Goal: Information Seeking & Learning: Learn about a topic

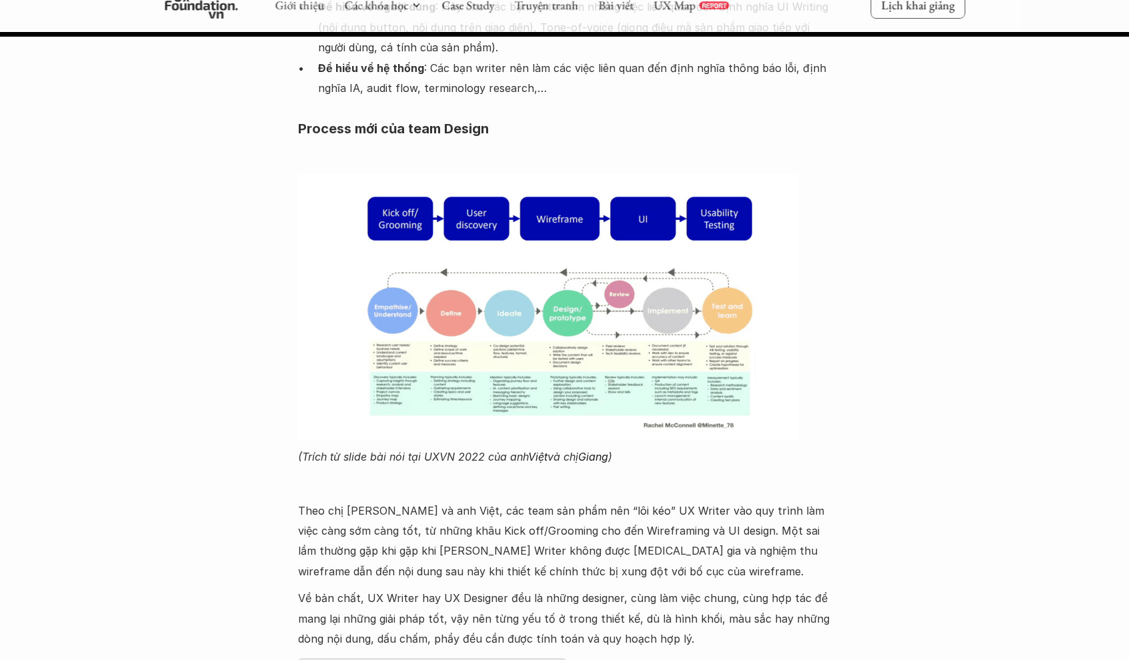
scroll to position [19694, 0]
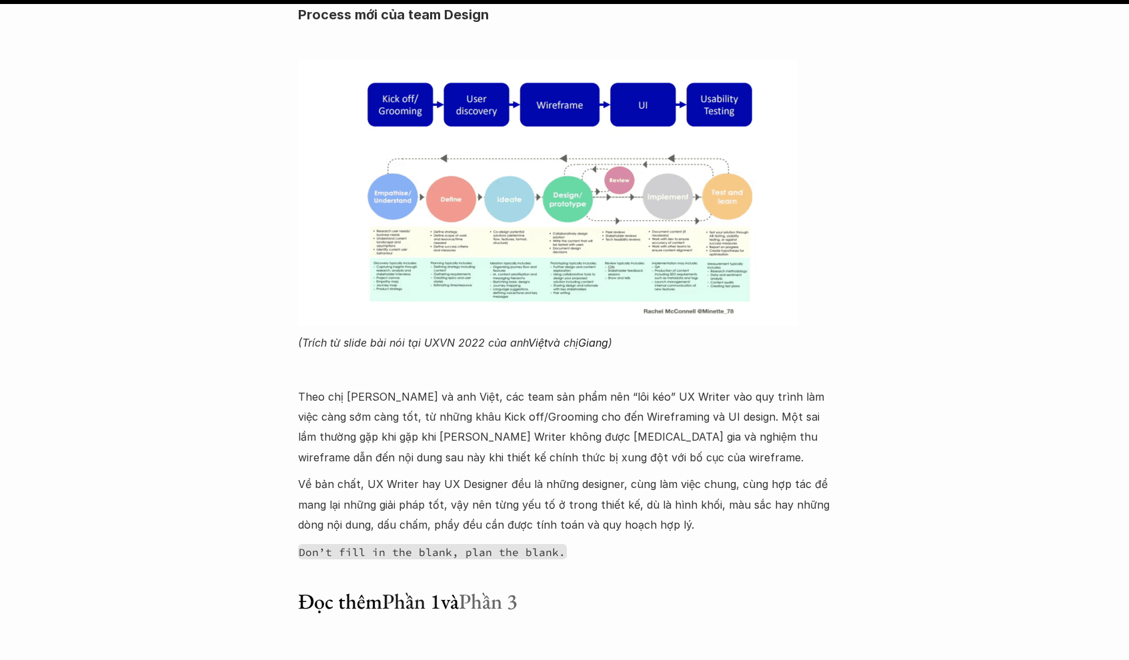
click at [501, 587] on link "Phần 3" at bounding box center [488, 601] width 59 height 28
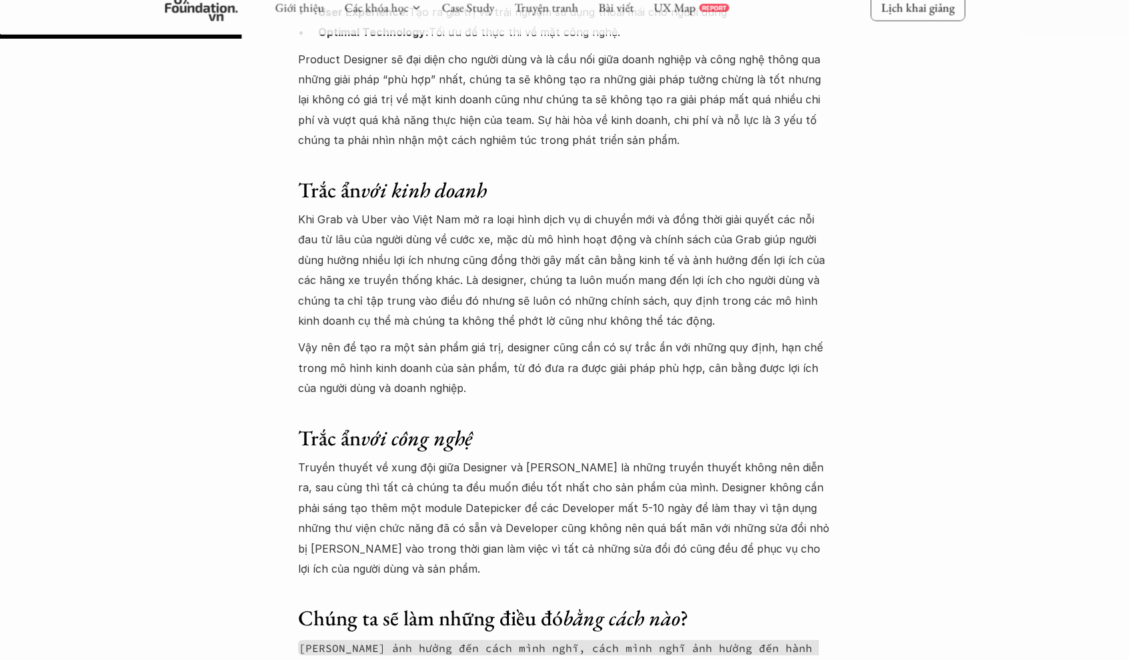
scroll to position [3077, 0]
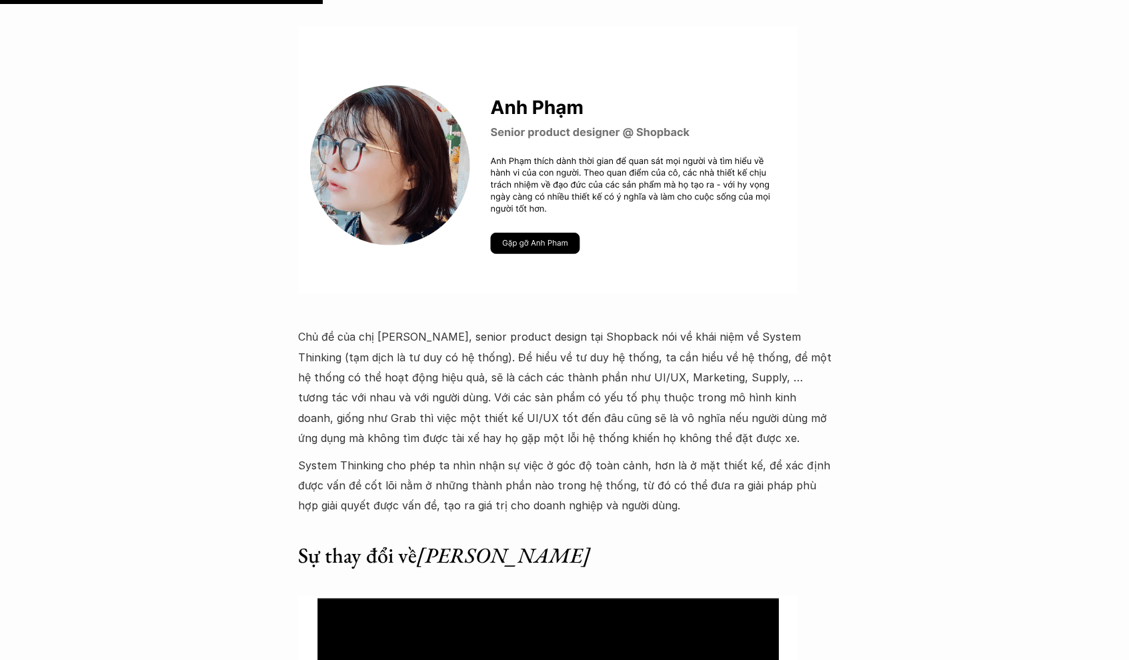
scroll to position [4122, 0]
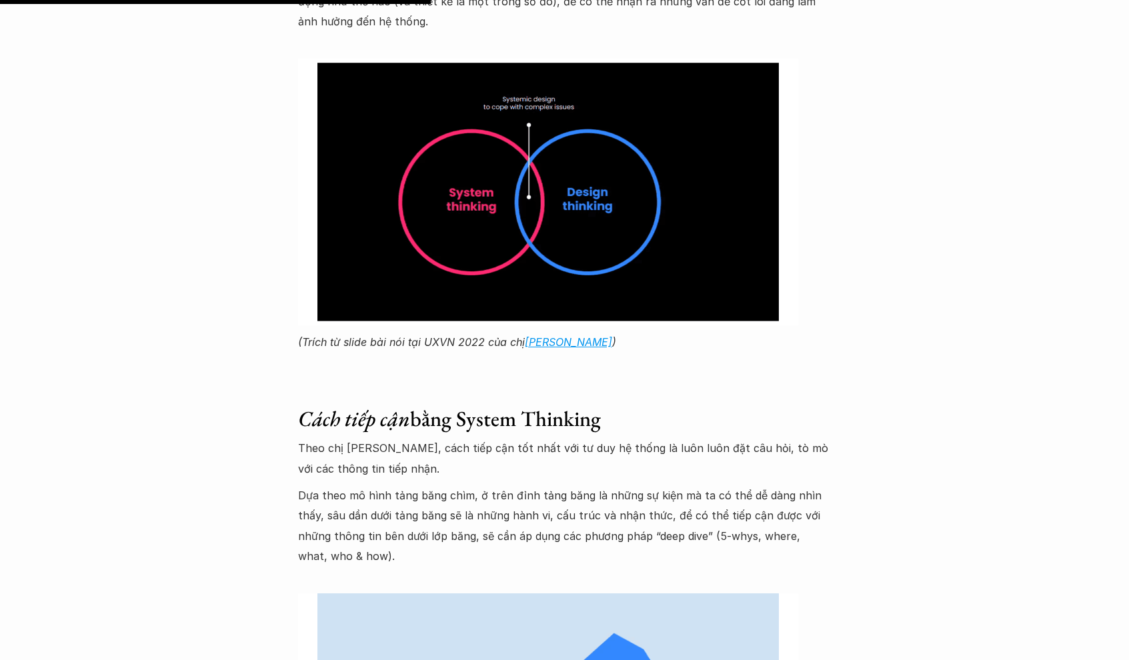
scroll to position [5489, 0]
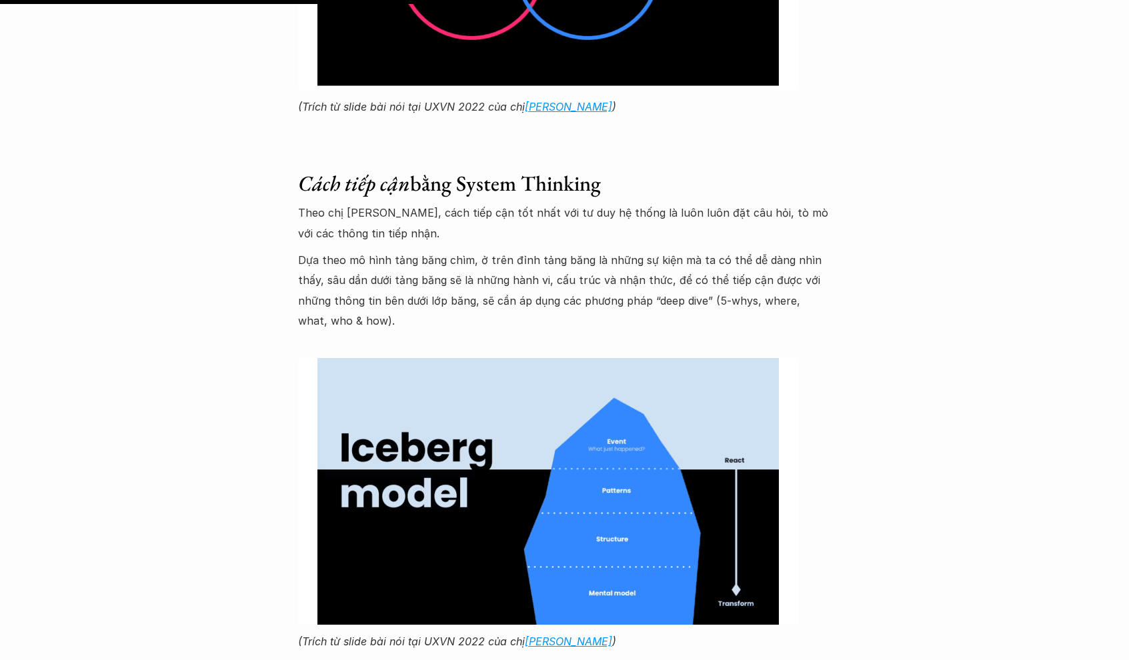
click at [428, 285] on p "Dựa theo mô hình tảng băng chìm, ở trên đỉnh tảng băng là những sự kiện mà ta c…" at bounding box center [564, 290] width 533 height 81
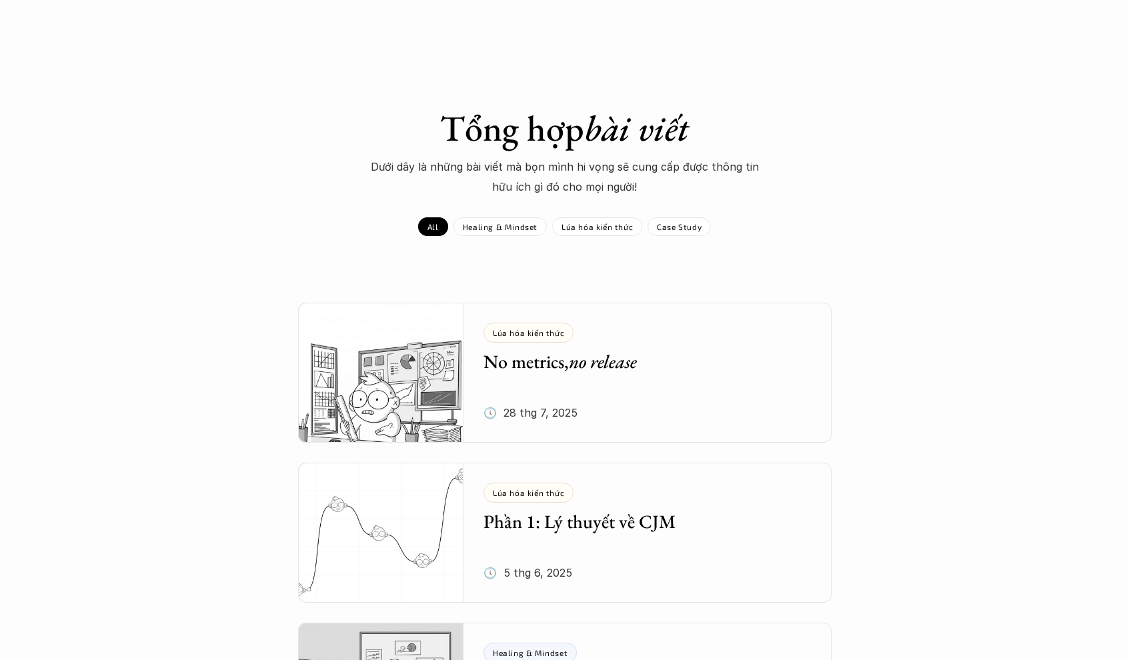
scroll to position [21, 0]
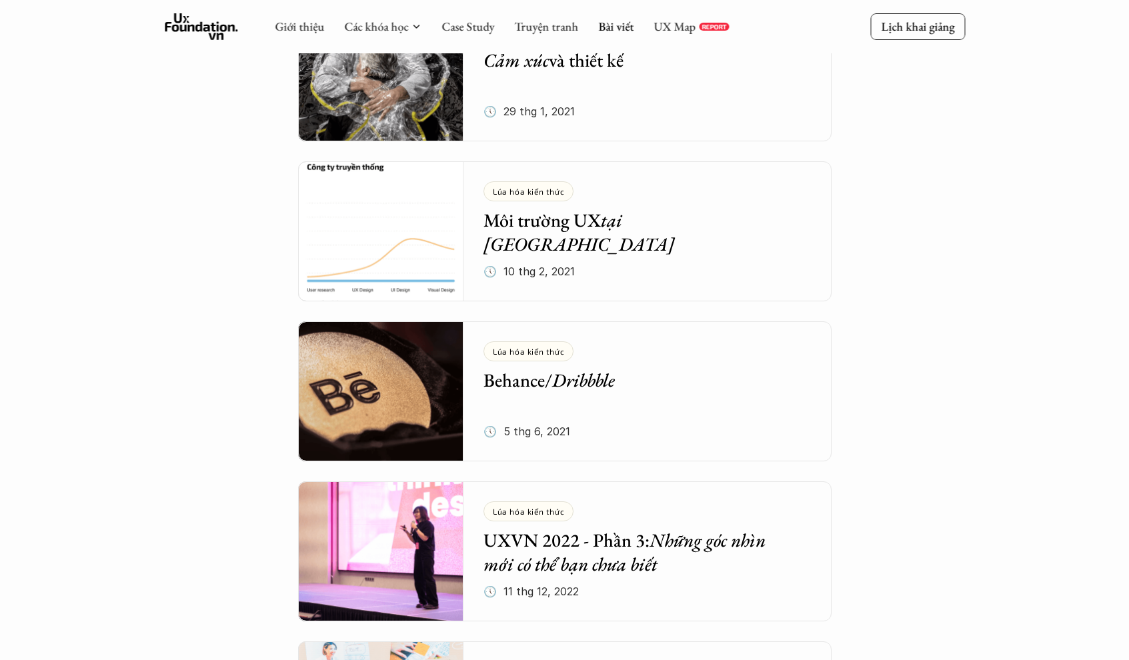
scroll to position [4452, 0]
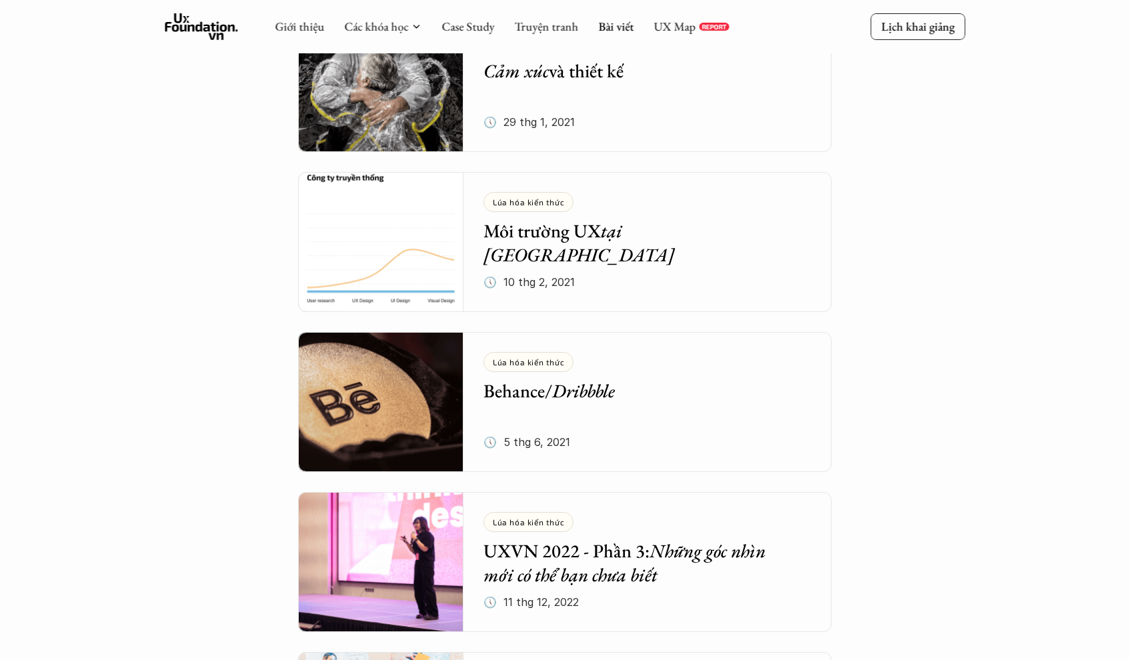
click at [605, 401] on em "Dribbble" at bounding box center [583, 391] width 63 height 24
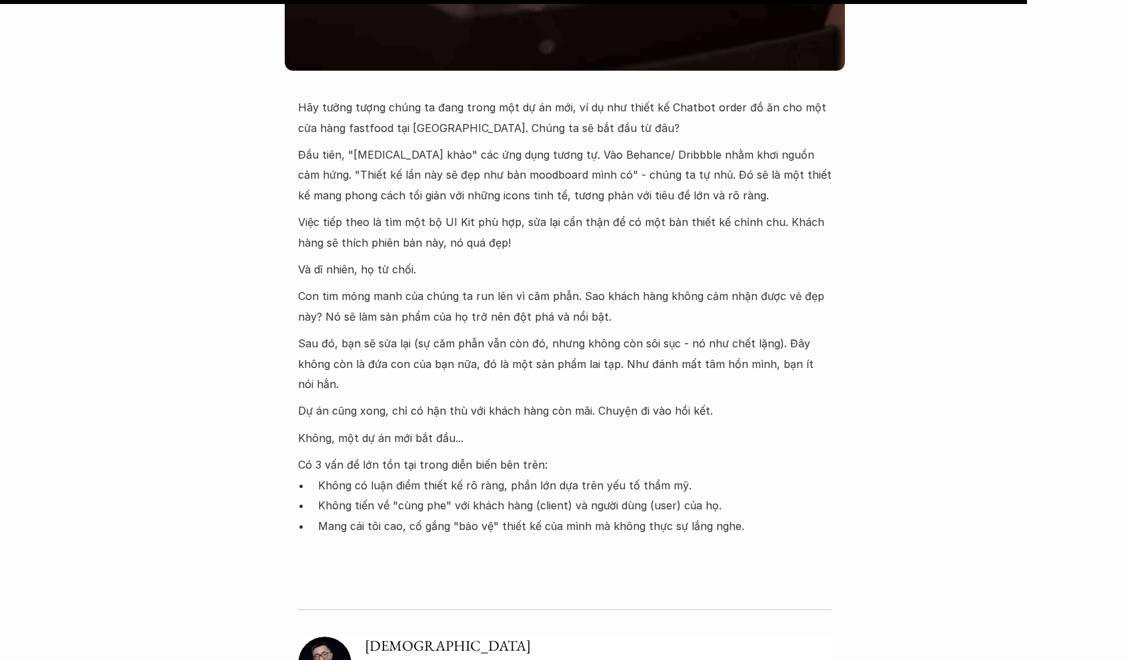
scroll to position [539, 0]
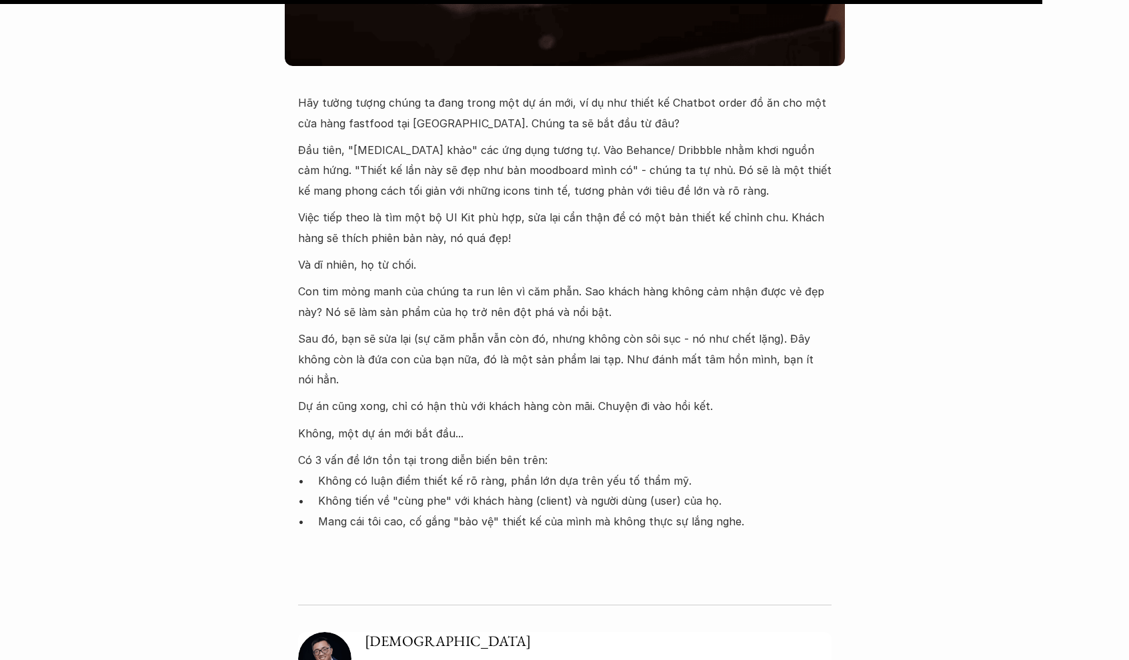
click at [220, 181] on div "Lúa hóa kiến thức Behance/ Dribbble 🕔 5 thg 6, 2021 🧑‍🎓 Ông giáo Hãy tưởng tượn…" at bounding box center [564, 127] width 1129 height 1198
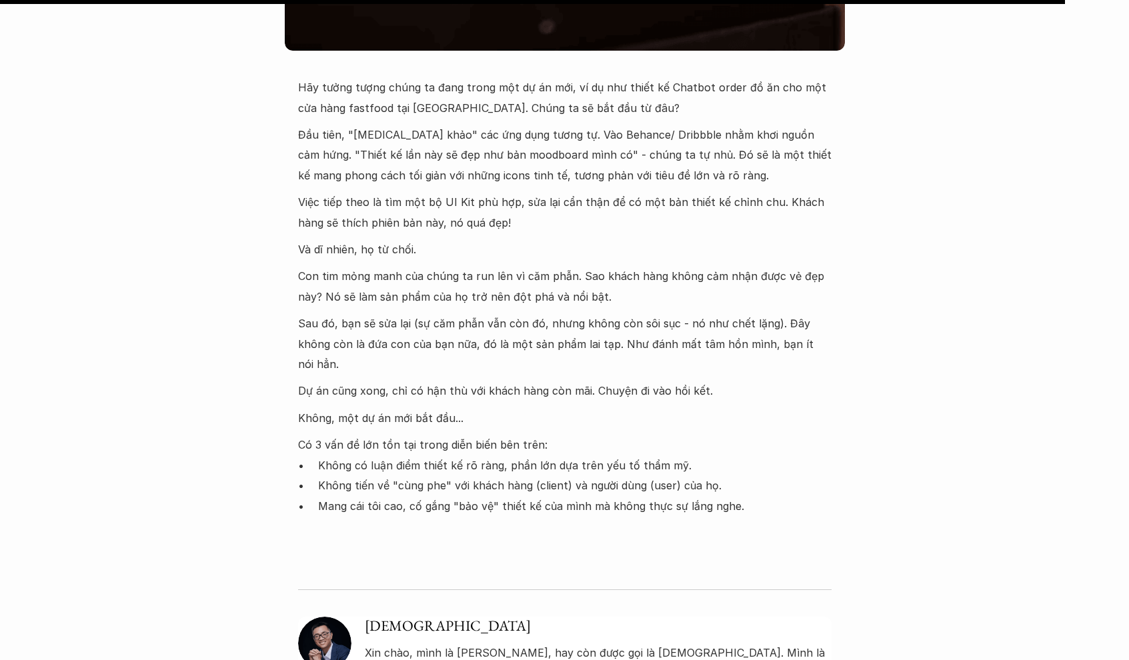
scroll to position [559, 0]
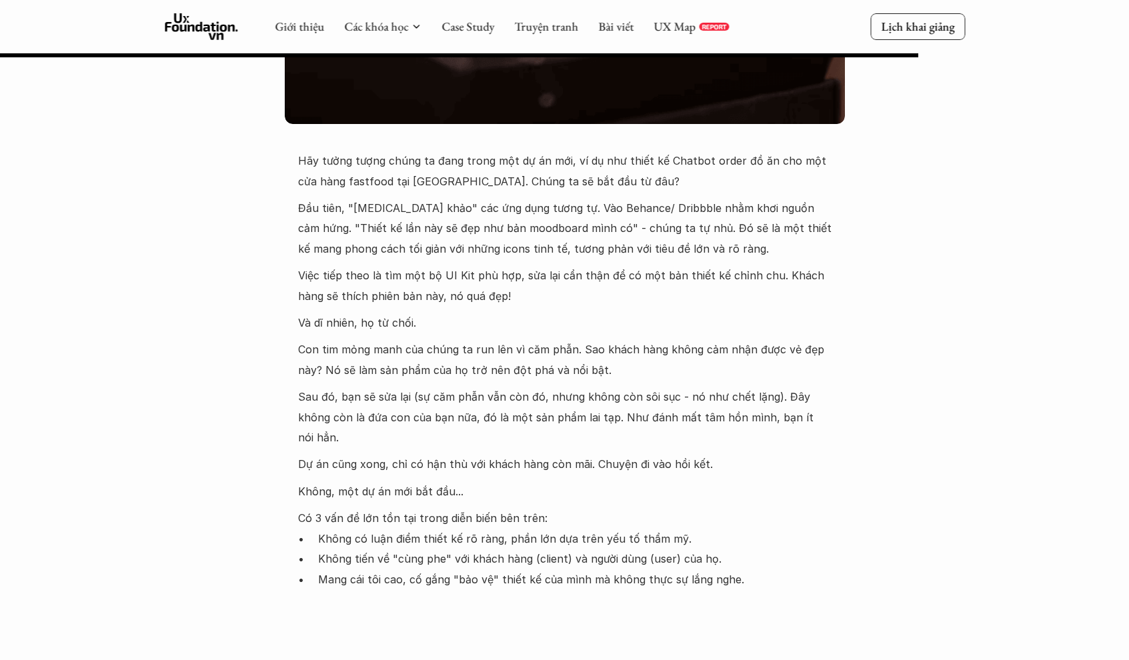
scroll to position [474, 0]
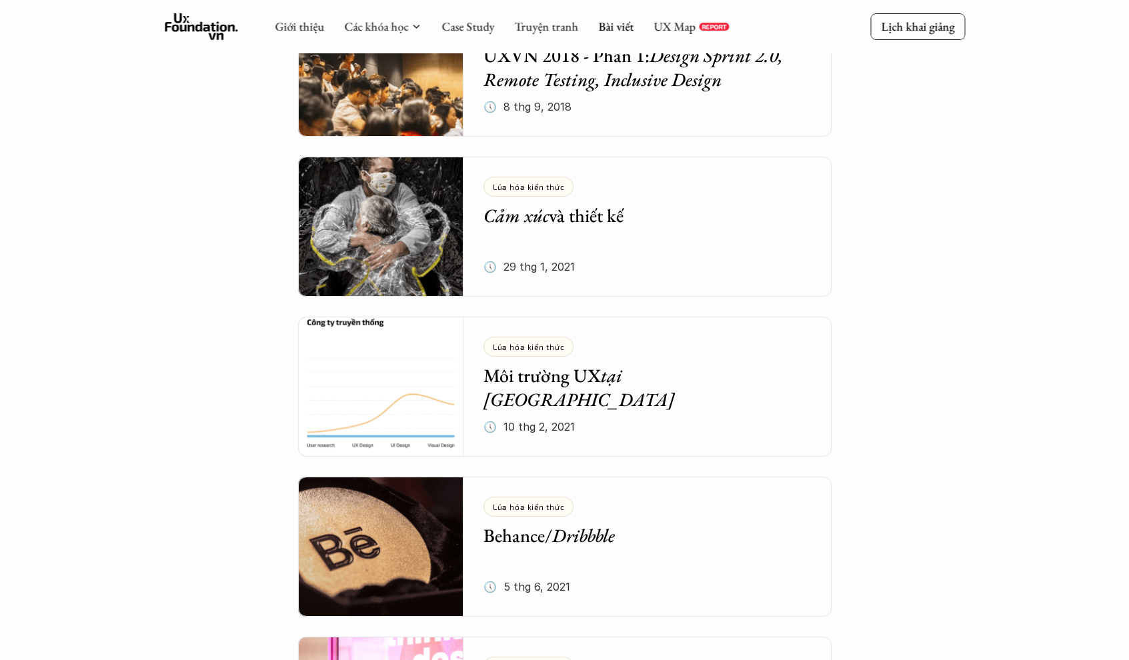
scroll to position [4302, 0]
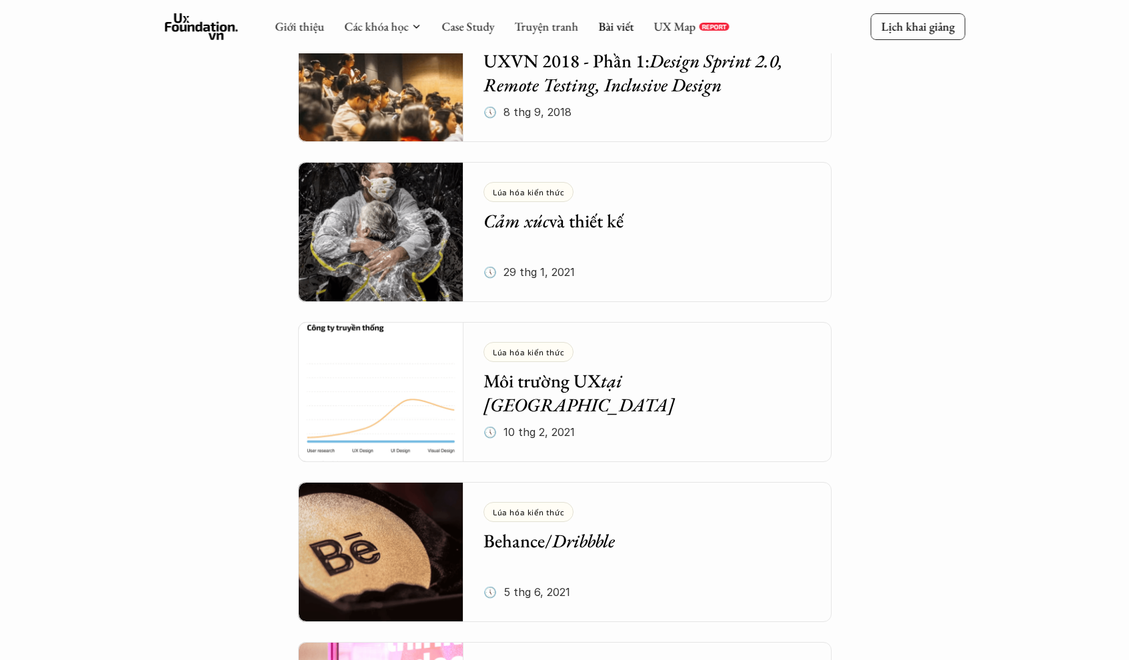
click at [480, 399] on link "Lúa hóa kiến thức Môi trường UX tại [GEOGRAPHIC_DATA] 🕔 [DATE]" at bounding box center [564, 392] width 533 height 140
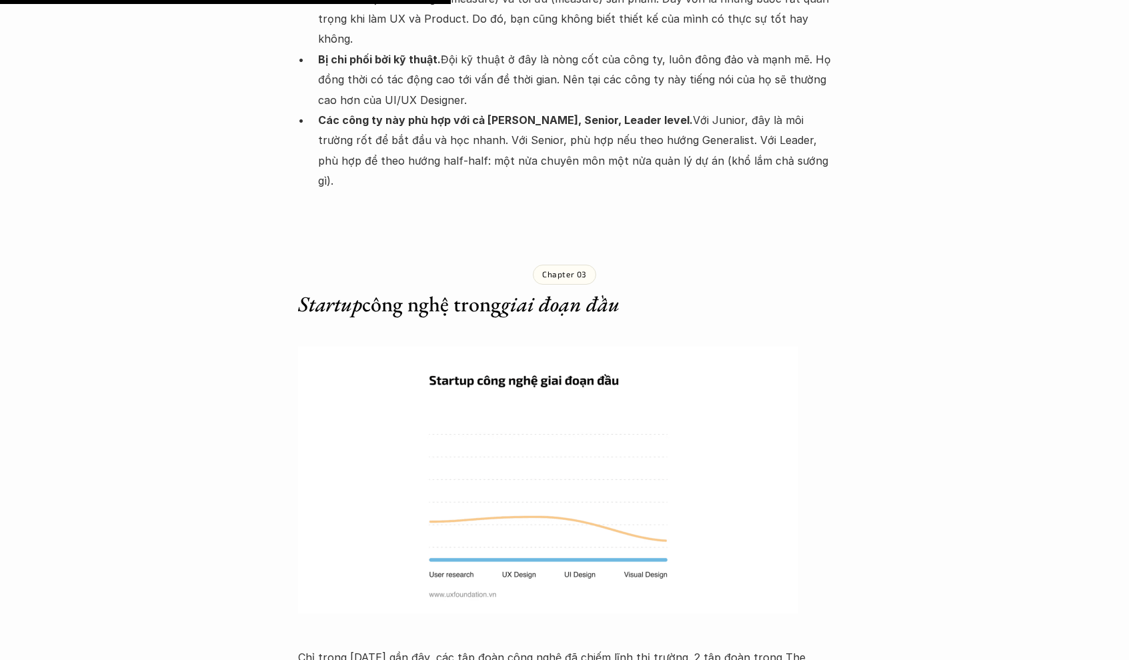
scroll to position [3293, 0]
